Goal: Information Seeking & Learning: Learn about a topic

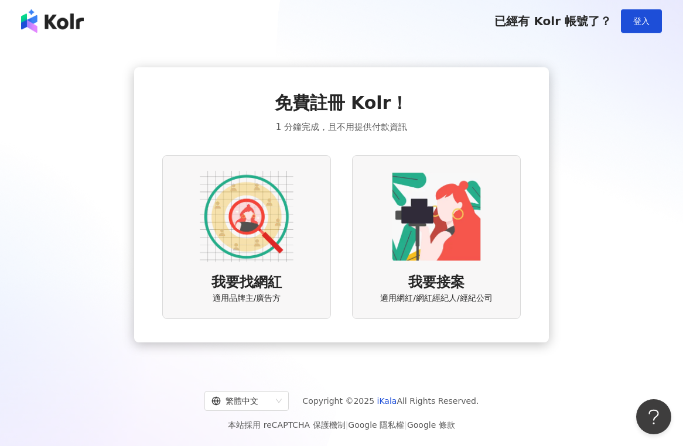
click at [279, 251] on img at bounding box center [247, 217] width 94 height 94
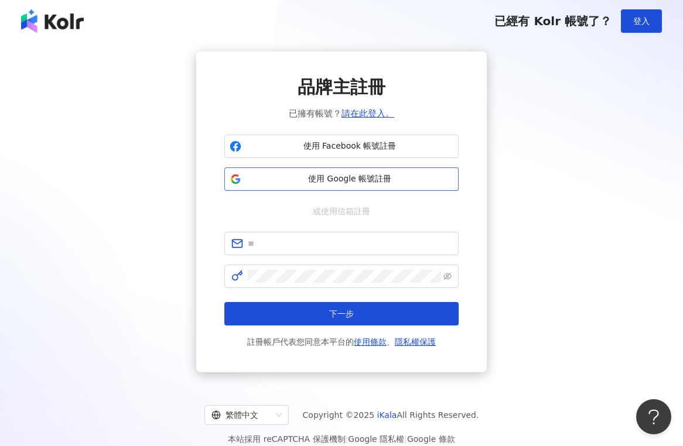
click at [367, 180] on span "使用 Google 帳號註冊" at bounding box center [349, 179] width 207 height 12
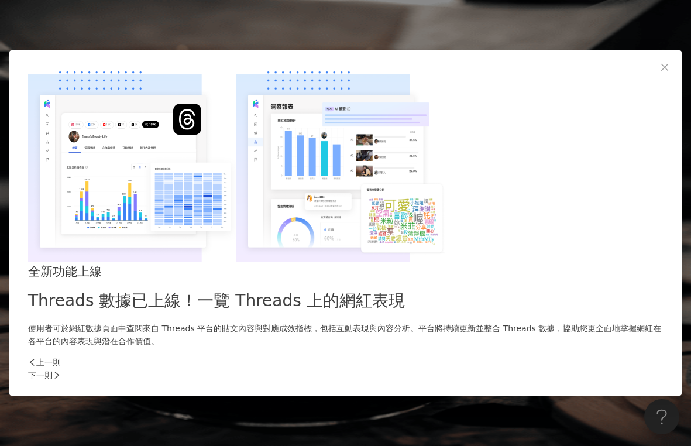
click at [544, 369] on div "下一則" at bounding box center [345, 375] width 635 height 13
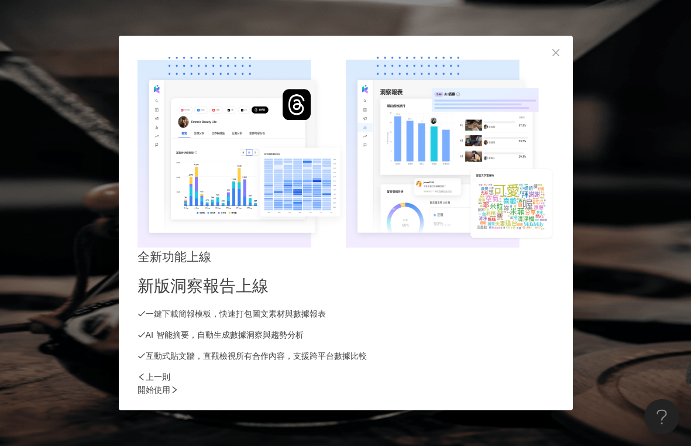
click at [550, 383] on div "開始使用" at bounding box center [346, 389] width 417 height 13
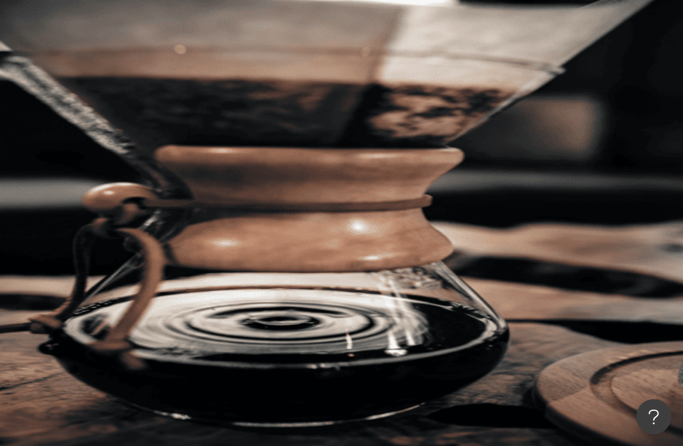
click at [308, 69] on input "search" at bounding box center [261, 58] width 95 height 22
paste input "**********"
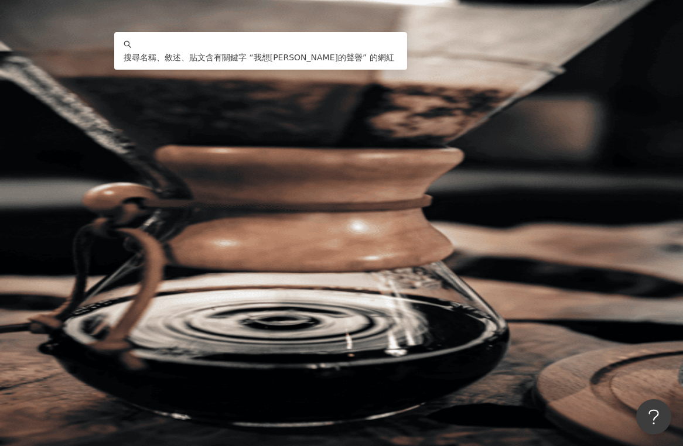
type input "**********"
click at [192, 88] on button "搜尋" at bounding box center [165, 99] width 54 height 23
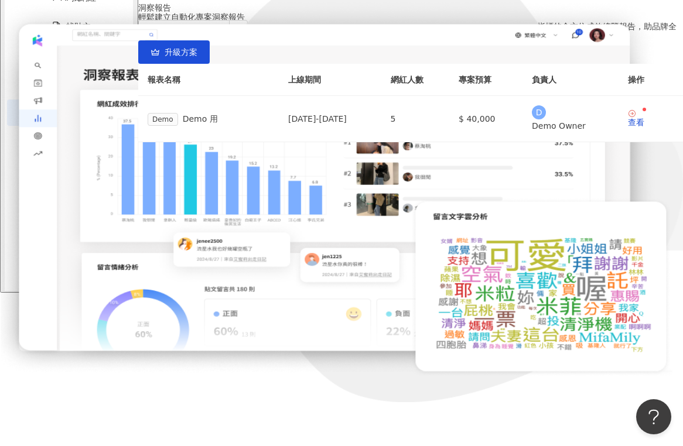
scroll to position [116, 0]
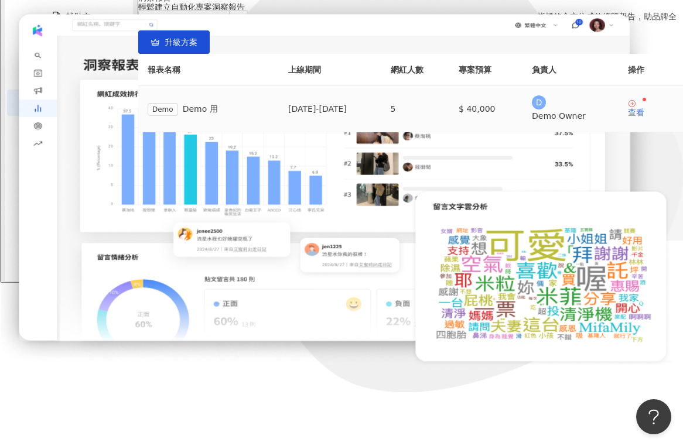
click at [627, 116] on div "查看" at bounding box center [635, 112] width 16 height 8
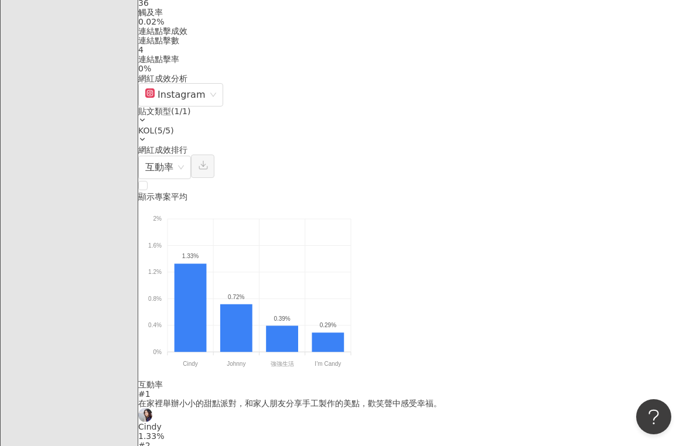
scroll to position [937, 0]
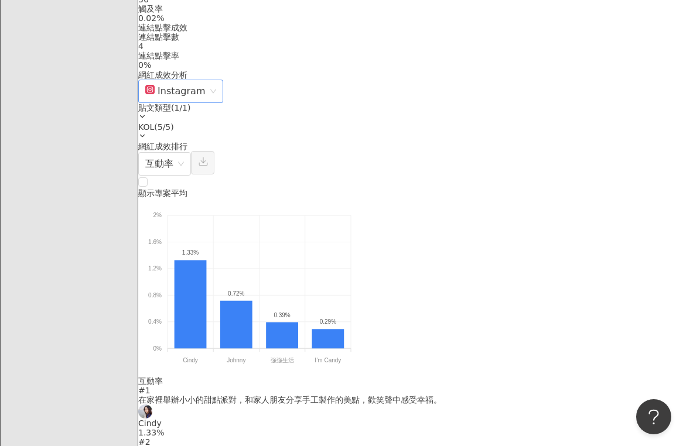
click at [223, 103] on div "Instagram" at bounding box center [180, 91] width 85 height 23
click at [486, 155] on div "網紅成效排行 互動率" at bounding box center [410, 159] width 544 height 34
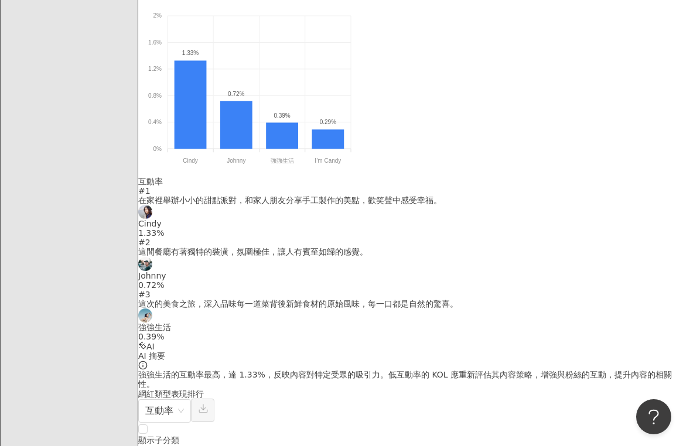
scroll to position [1171, 0]
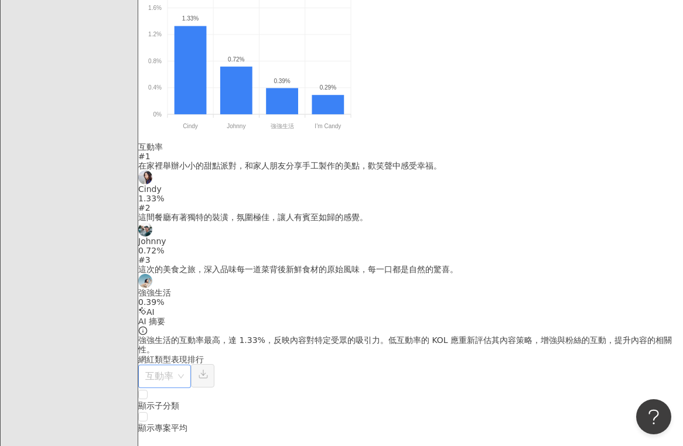
click at [184, 365] on span "互動率" at bounding box center [164, 376] width 39 height 22
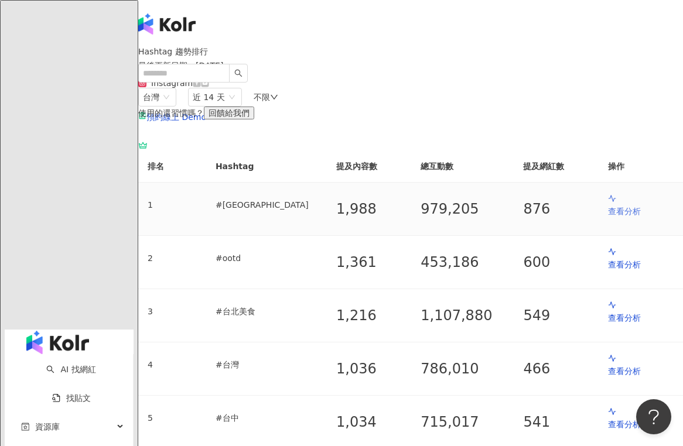
click at [608, 218] on p "查看分析" at bounding box center [641, 211] width 66 height 13
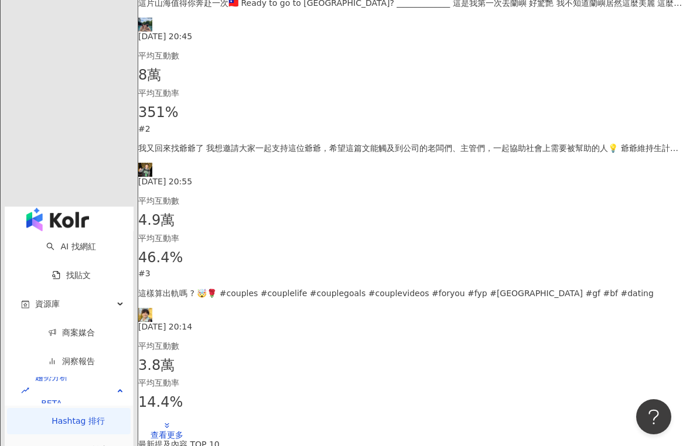
scroll to position [468, 0]
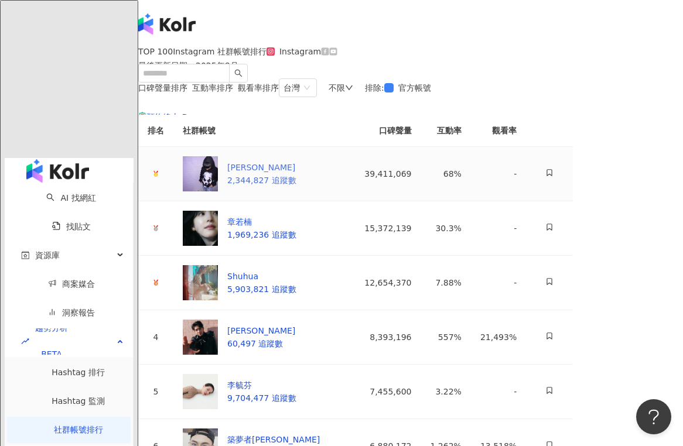
click at [218, 191] on img at bounding box center [200, 173] width 35 height 35
click at [61, 308] on link "洞察報告" at bounding box center [71, 312] width 47 height 9
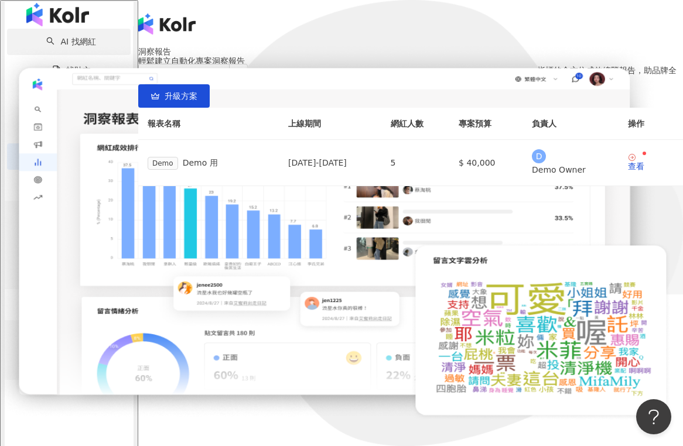
click at [61, 46] on link "AI 找網紅" at bounding box center [70, 41] width 49 height 9
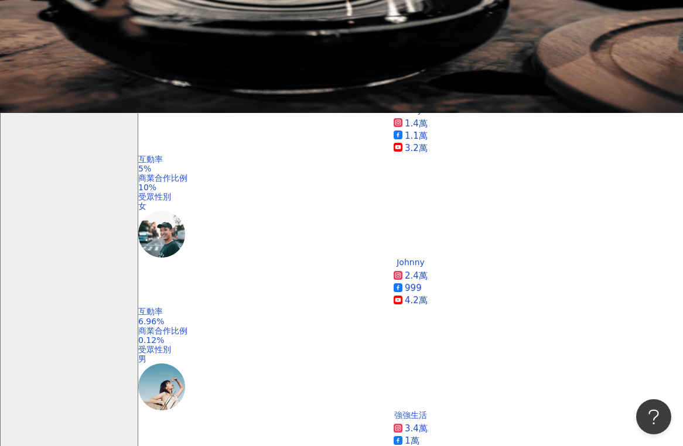
scroll to position [351, 0]
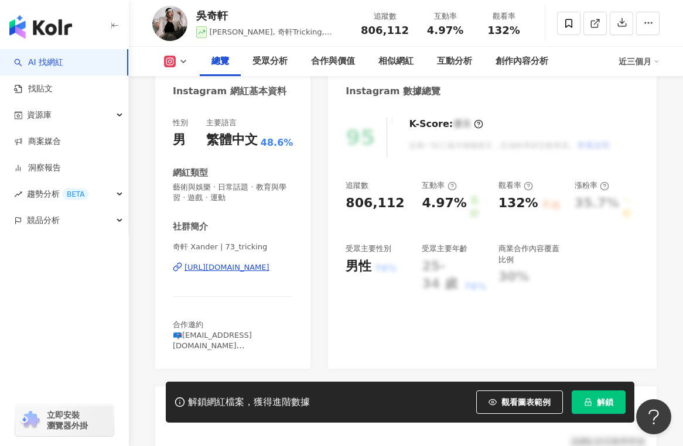
scroll to position [72, 0]
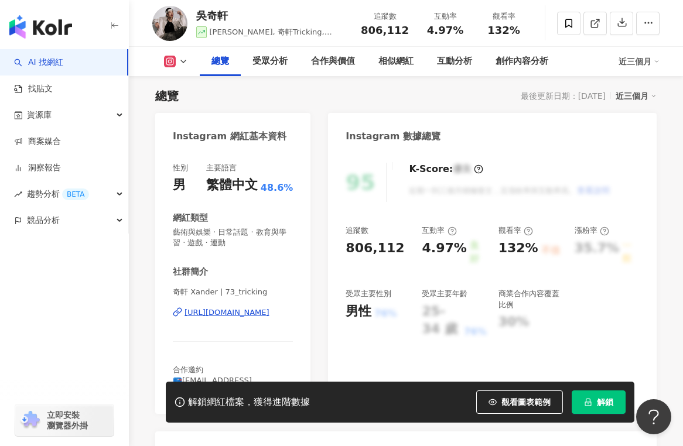
click at [257, 307] on div "https://www.instagram.com/73_tricking/" at bounding box center [226, 312] width 85 height 11
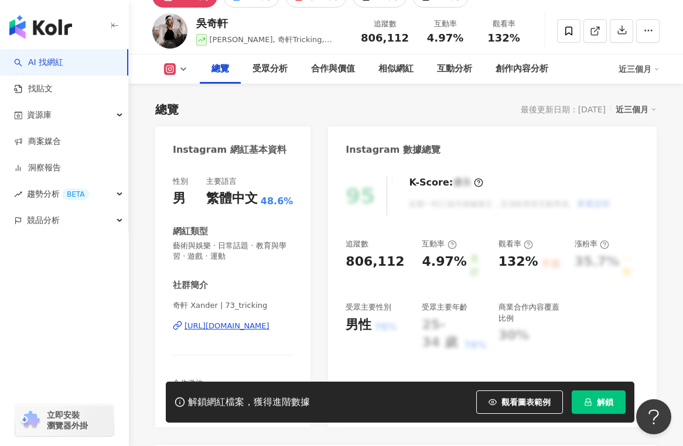
click at [187, 67] on icon at bounding box center [183, 68] width 9 height 9
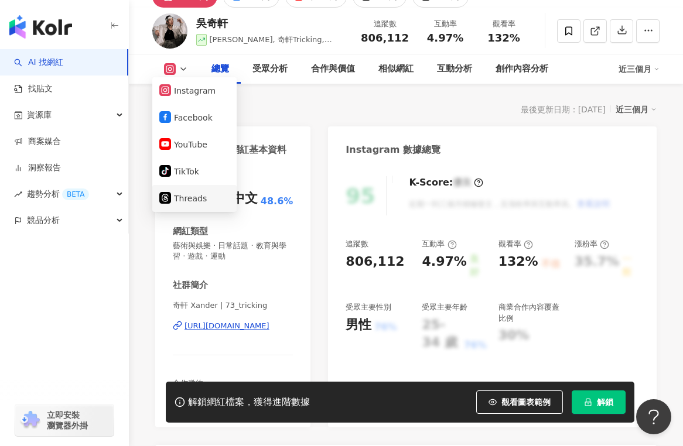
click at [196, 195] on button "Threads" at bounding box center [194, 198] width 70 height 16
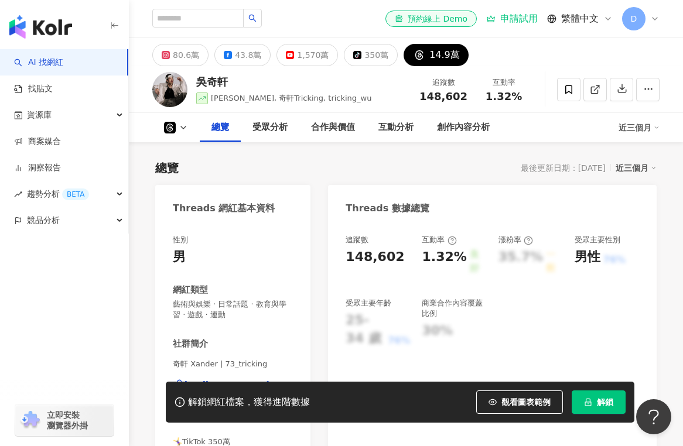
scroll to position [59, 0]
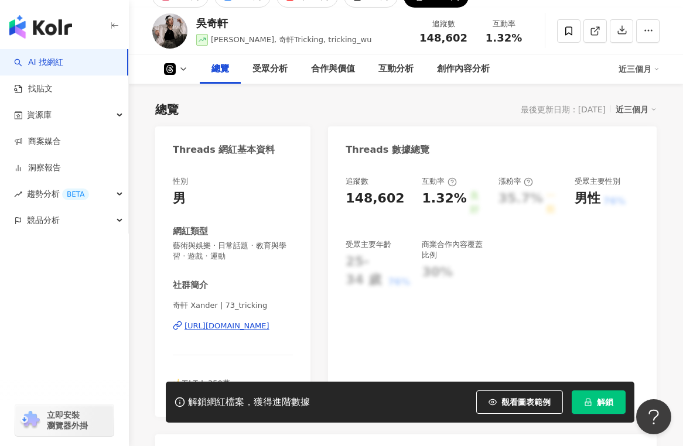
click at [245, 328] on div "https://www.threads.com/@73_tricking" at bounding box center [226, 326] width 85 height 11
click at [341, 56] on div "合作與價值" at bounding box center [332, 68] width 67 height 29
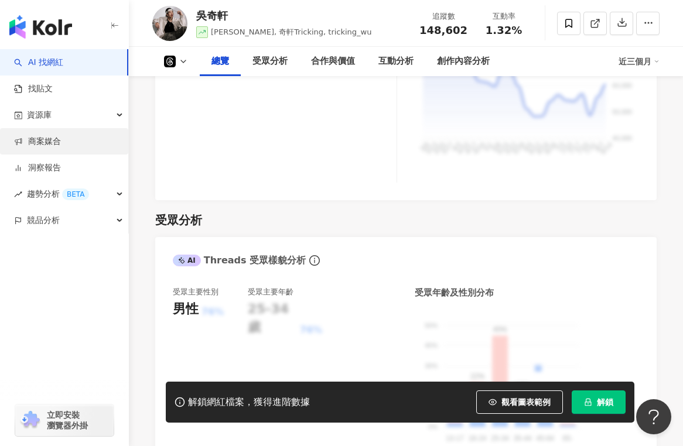
scroll to position [790, 0]
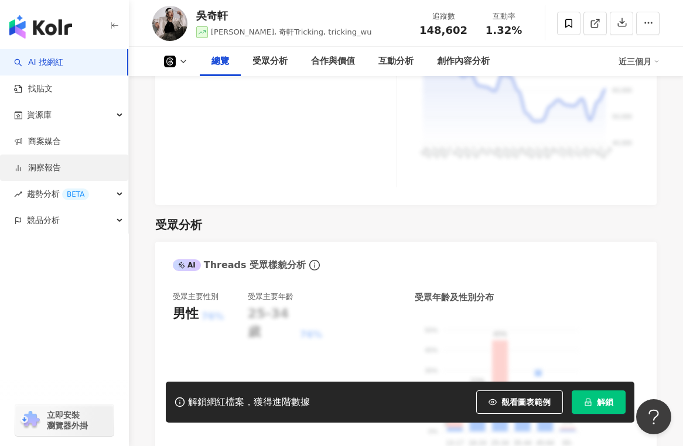
click at [61, 164] on link "洞察報告" at bounding box center [37, 168] width 47 height 12
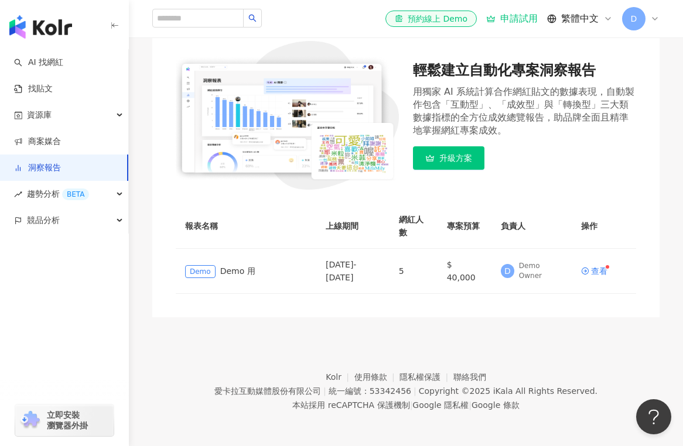
scroll to position [116, 0]
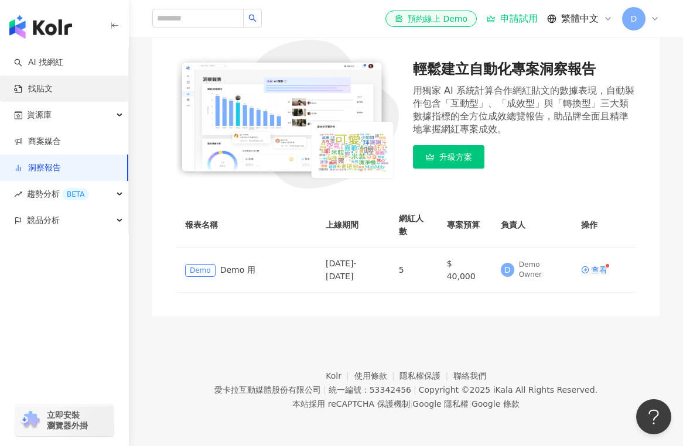
click at [53, 88] on link "找貼文" at bounding box center [33, 89] width 39 height 12
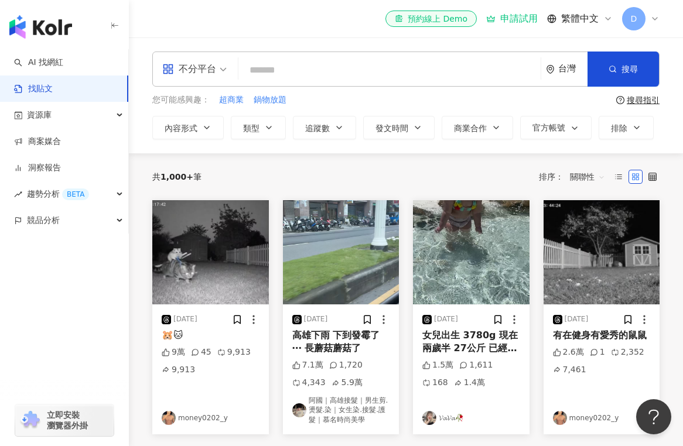
click at [587, 175] on span "關聯性" at bounding box center [587, 176] width 35 height 19
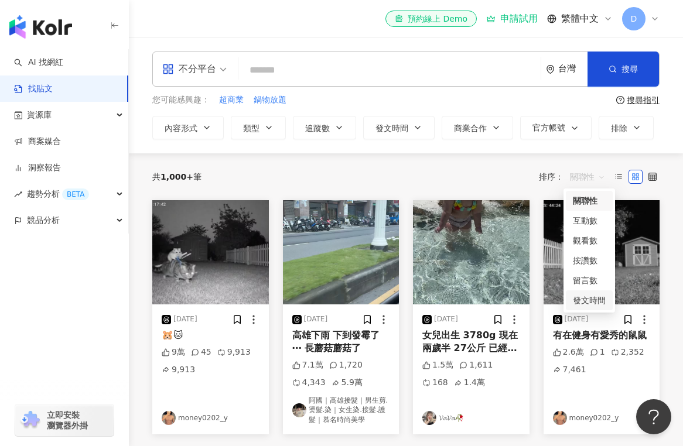
click at [595, 301] on div "發文時間" at bounding box center [588, 300] width 33 height 13
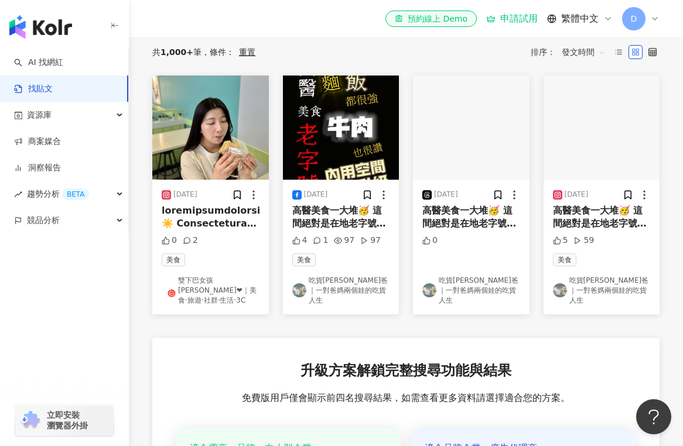
scroll to position [59, 0]
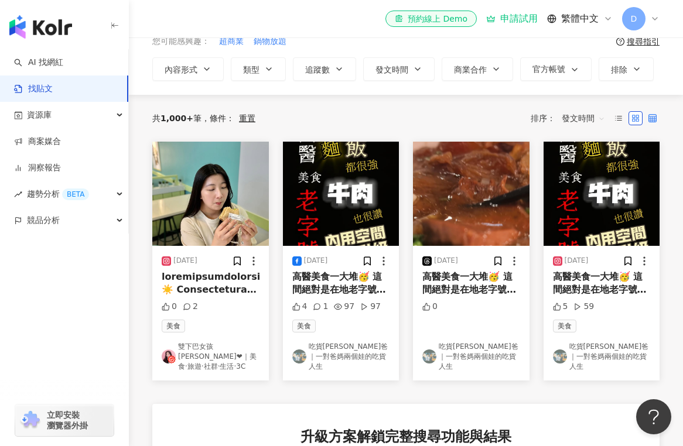
click at [649, 117] on icon at bounding box center [652, 118] width 8 height 8
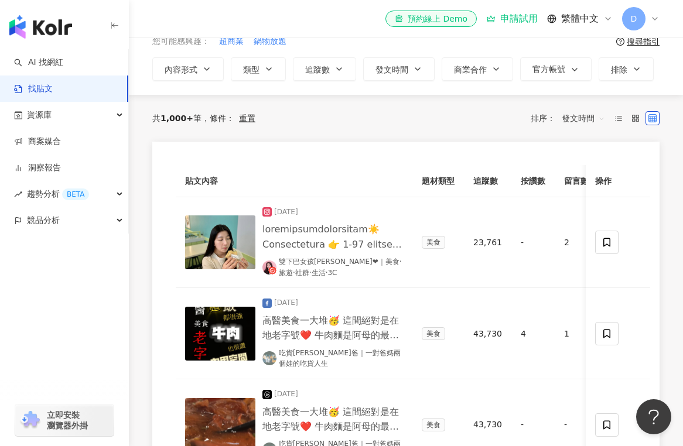
click at [481, 180] on th "追蹤數" at bounding box center [487, 181] width 47 height 32
click at [574, 119] on span "發文時間" at bounding box center [582, 118] width 43 height 19
click at [585, 203] on div "按讚數" at bounding box center [582, 202] width 37 height 13
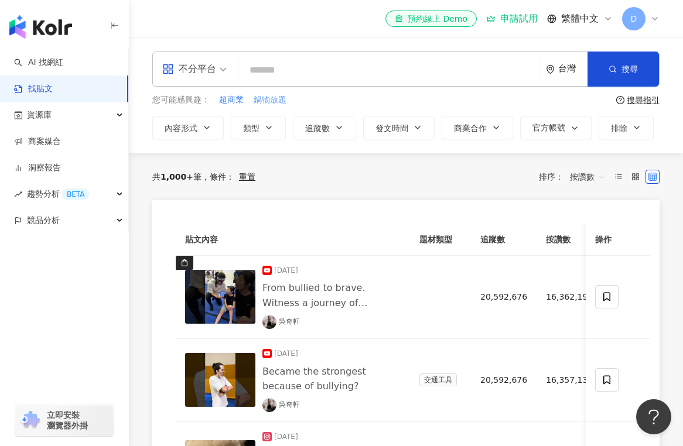
click at [276, 97] on span "鍋物放題" at bounding box center [269, 100] width 33 height 12
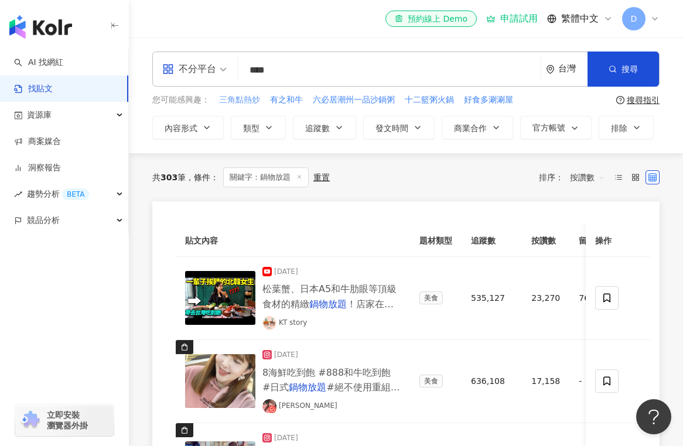
click at [240, 100] on span "三角點熱炒" at bounding box center [239, 100] width 41 height 12
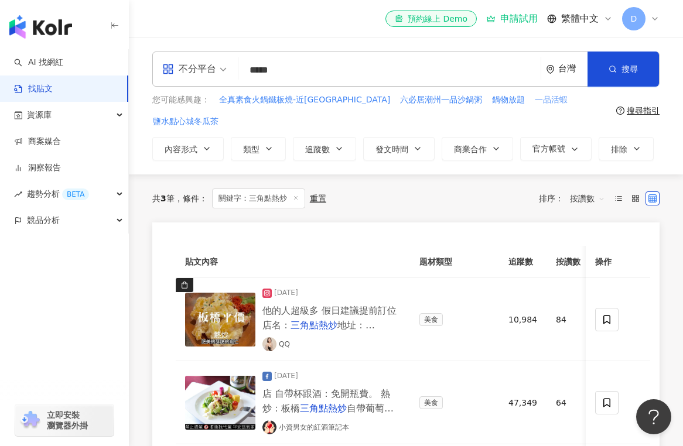
click at [534, 98] on span "一品活蝦" at bounding box center [550, 100] width 33 height 12
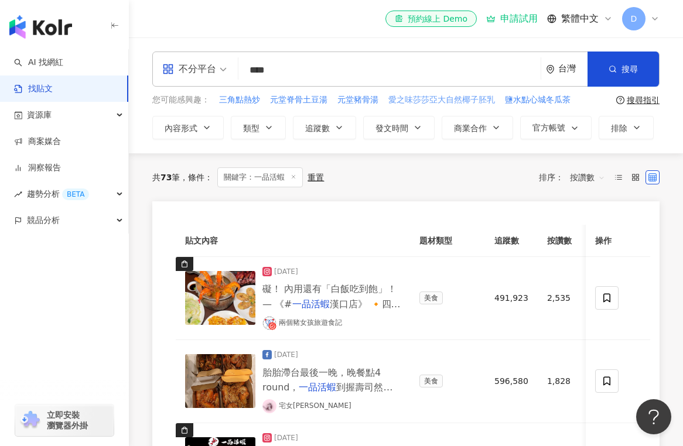
click at [415, 100] on span "愛之味莎莎亞大自然椰子胚乳" at bounding box center [441, 100] width 107 height 12
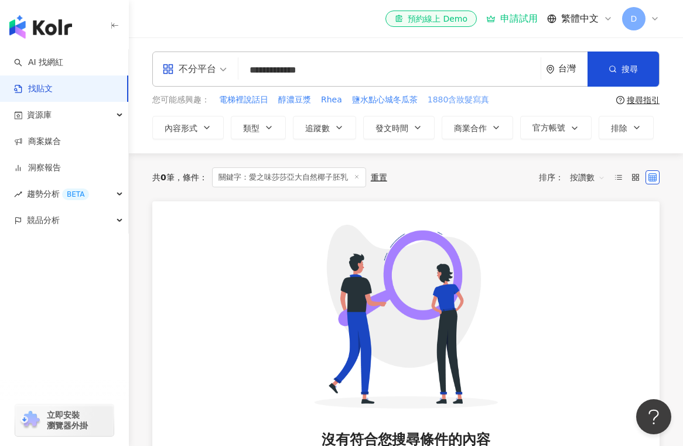
click at [451, 99] on span "1880含妝髮寫真" at bounding box center [458, 100] width 62 height 12
click at [288, 98] on span "愛之味莎莎亞大自然椰子胚乳" at bounding box center [272, 100] width 107 height 12
click at [371, 103] on span "鹽水點心城冬瓜茶" at bounding box center [385, 100] width 66 height 12
type input "********"
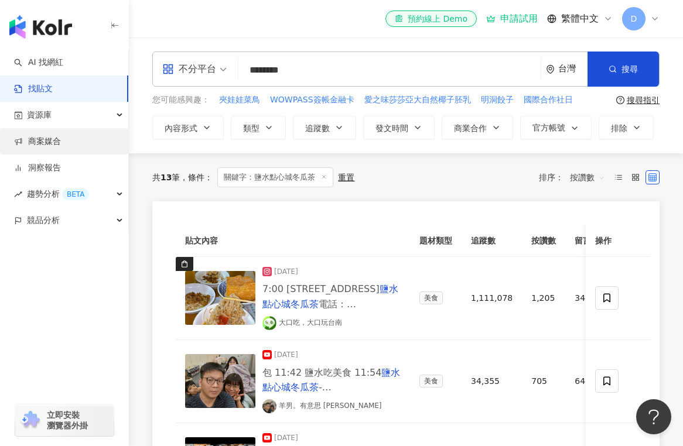
click at [57, 145] on link "商案媒合" at bounding box center [37, 142] width 47 height 12
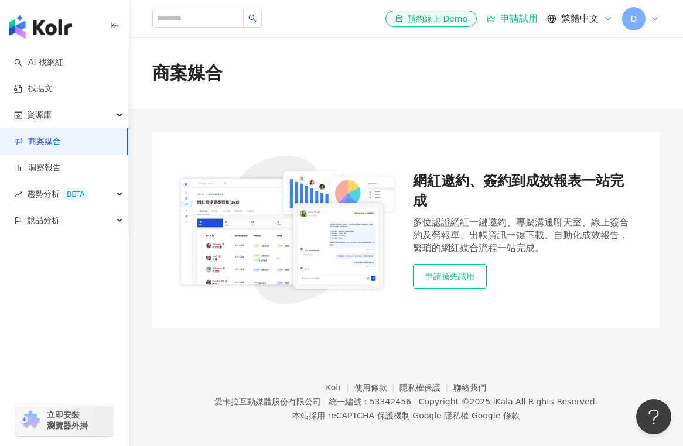
click at [474, 280] on button "申請搶先試用" at bounding box center [450, 276] width 74 height 25
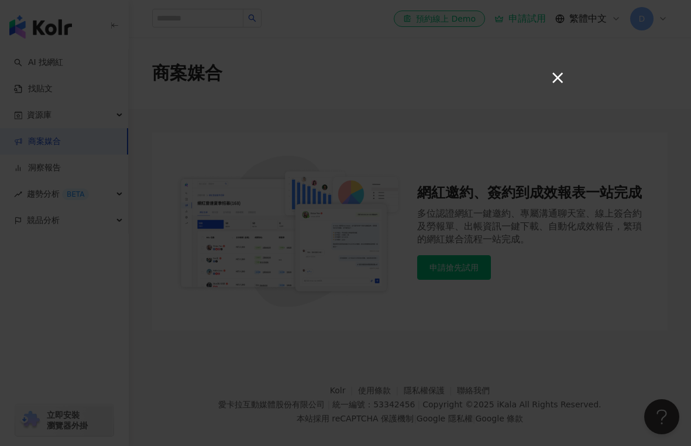
click at [556, 79] on button "×" at bounding box center [557, 77] width 14 height 14
